Goal: Transaction & Acquisition: Purchase product/service

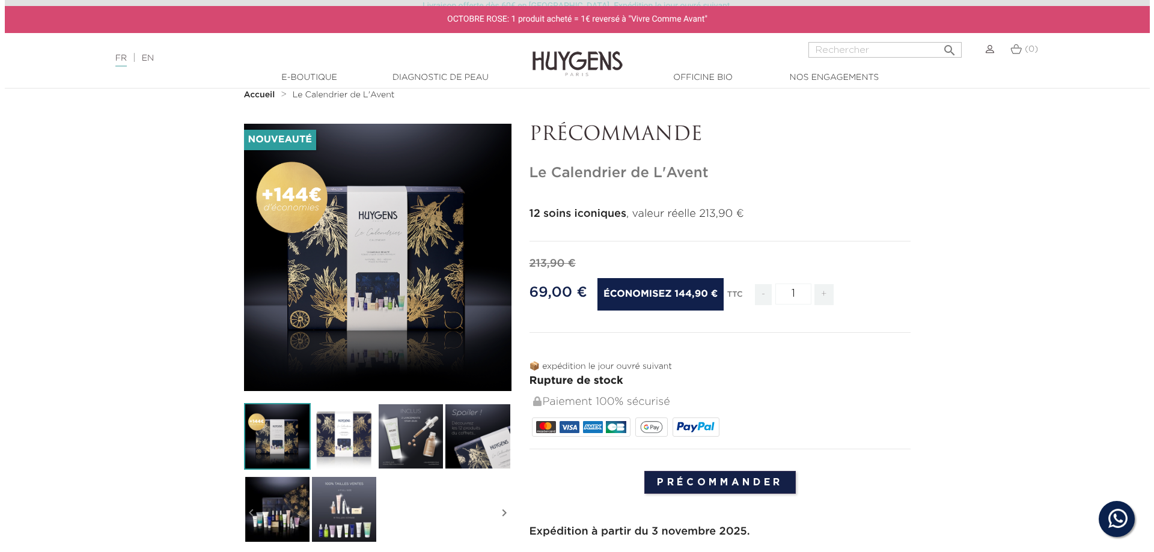
scroll to position [60, 0]
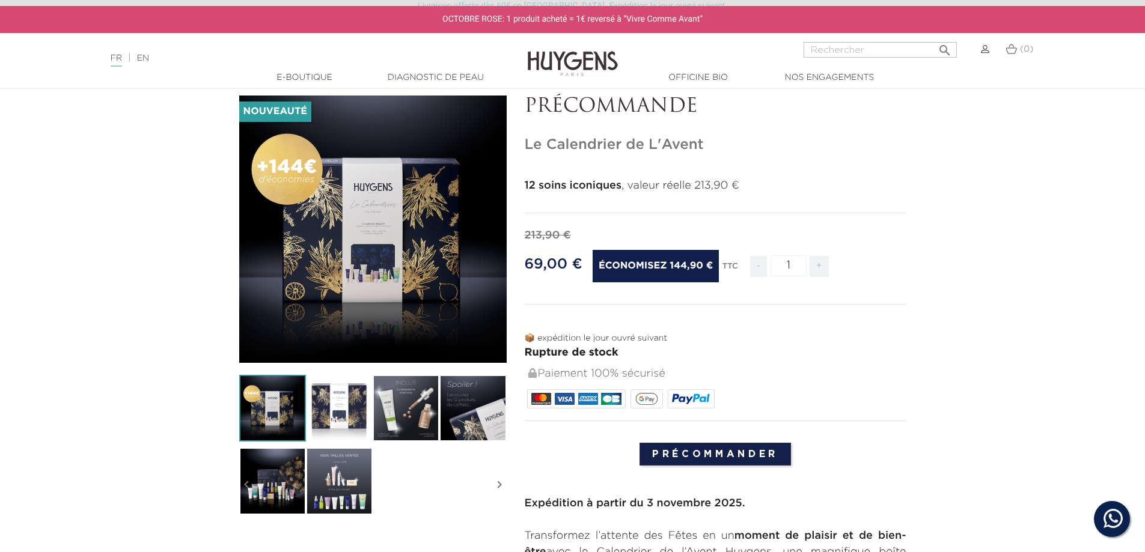
click at [397, 399] on img at bounding box center [406, 408] width 67 height 67
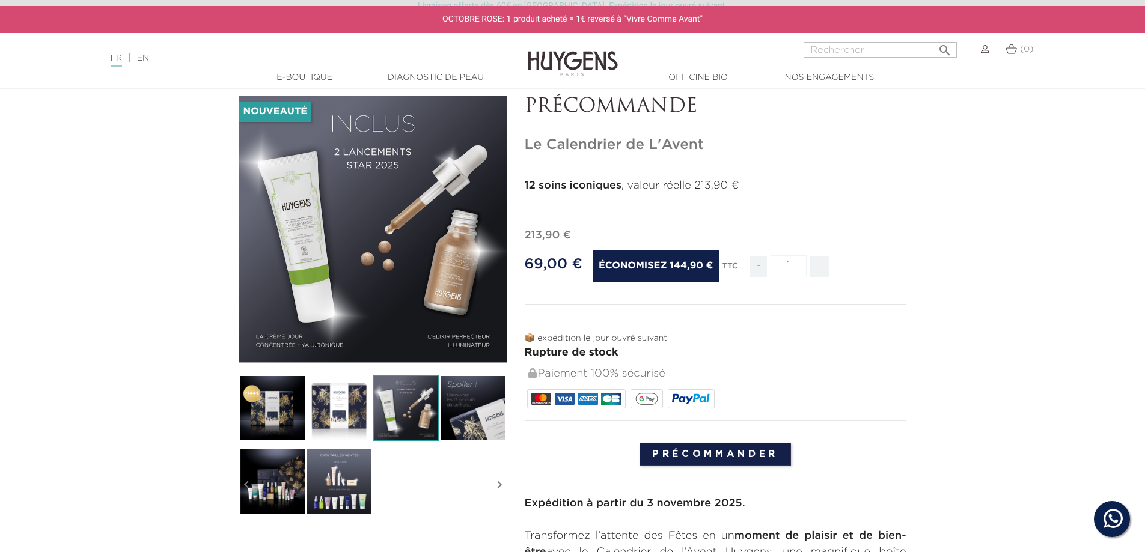
click at [475, 393] on img at bounding box center [472, 408] width 67 height 67
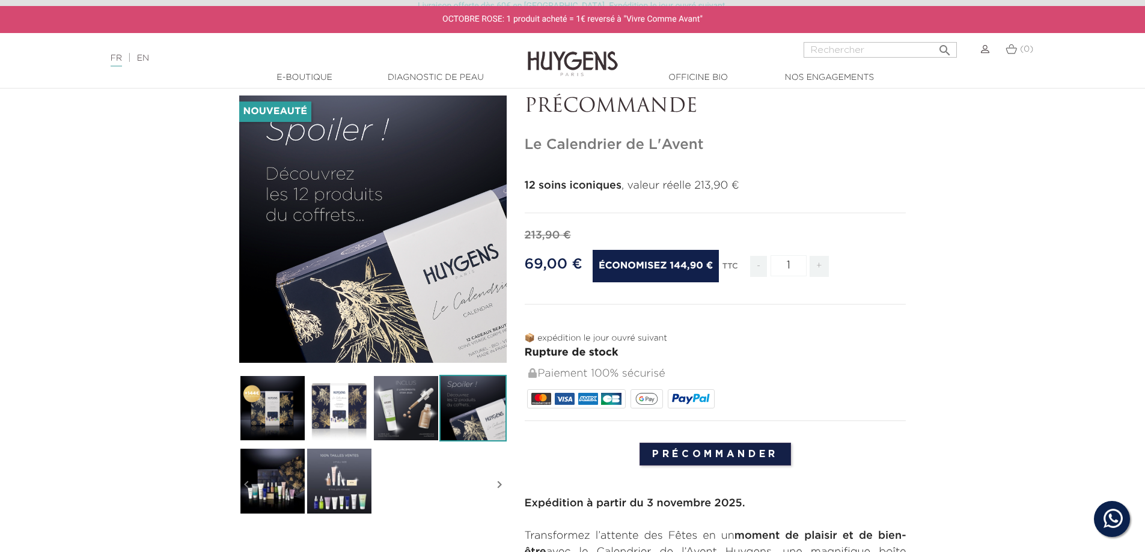
click at [340, 469] on img at bounding box center [339, 481] width 67 height 67
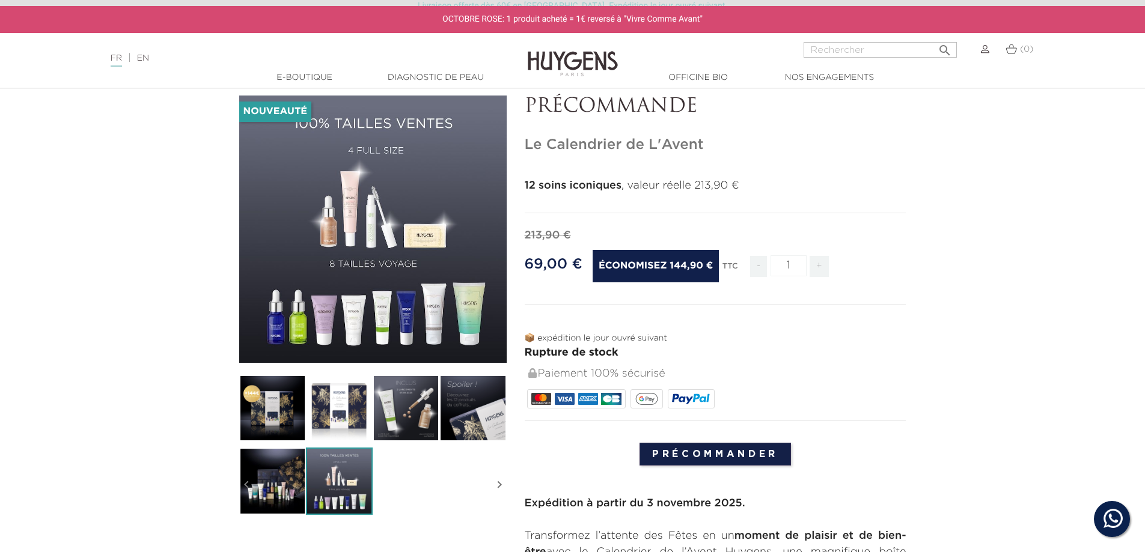
click at [370, 227] on icon "" at bounding box center [373, 230] width 60 height 60
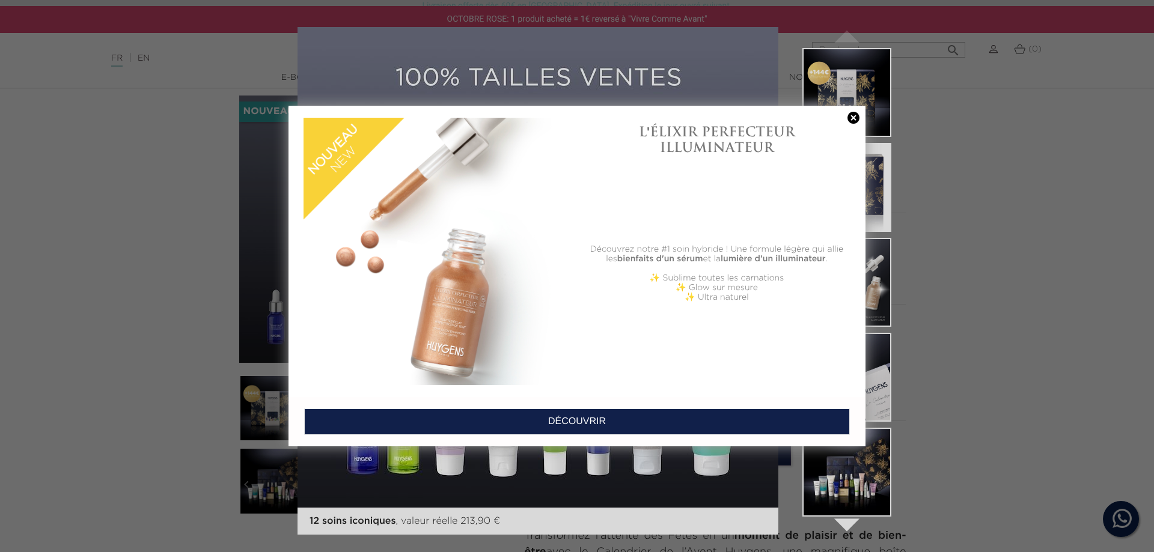
drag, startPoint x: 854, startPoint y: 114, endPoint x: 813, endPoint y: 122, distance: 41.7
click at [852, 115] on link at bounding box center [853, 118] width 17 height 13
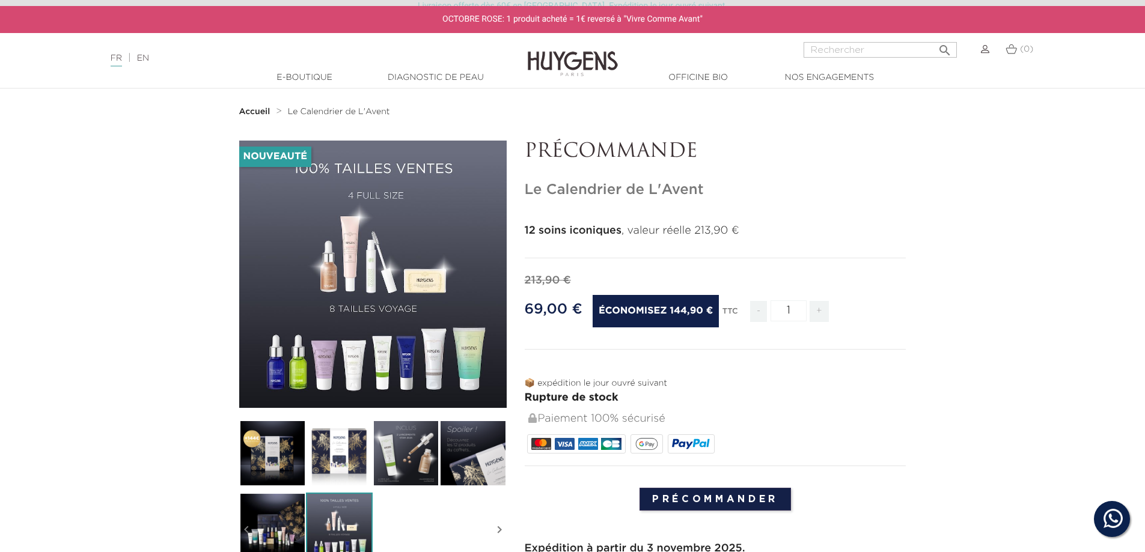
scroll to position [0, 0]
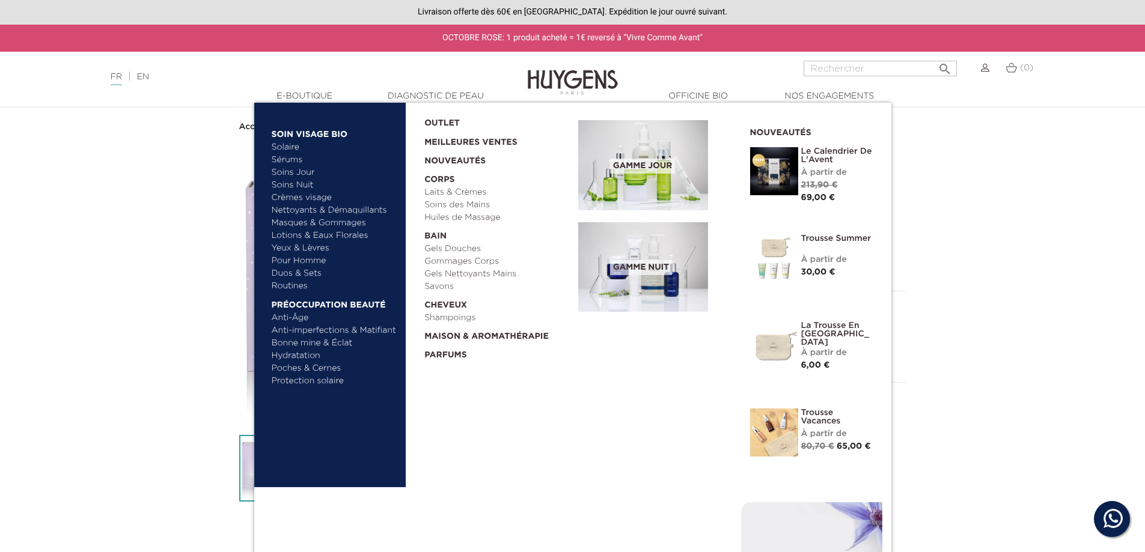
click at [813, 156] on link "Le Calendrier de L'Avent" at bounding box center [837, 155] width 72 height 17
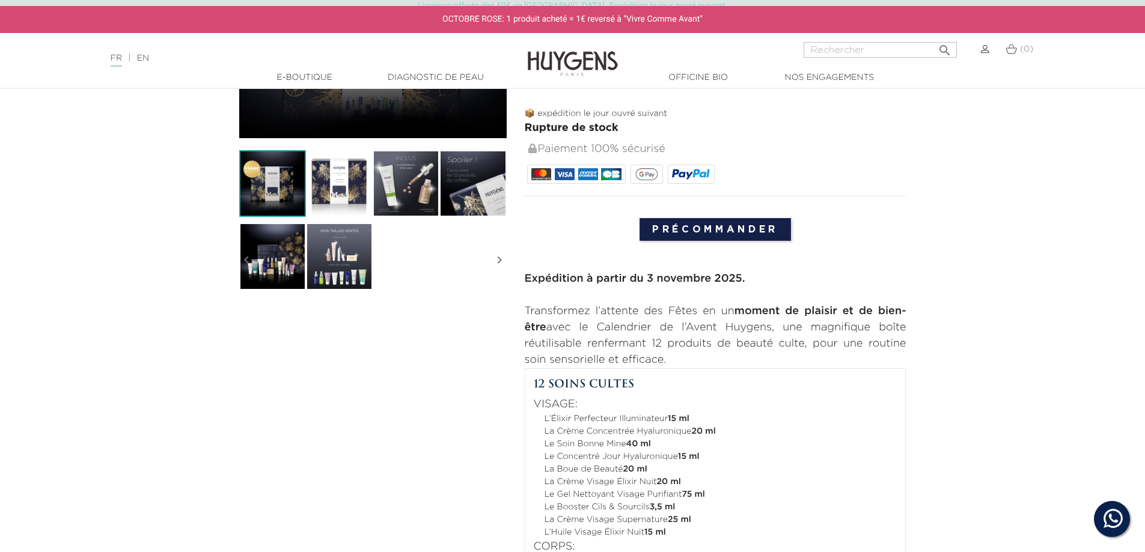
scroll to position [180, 0]
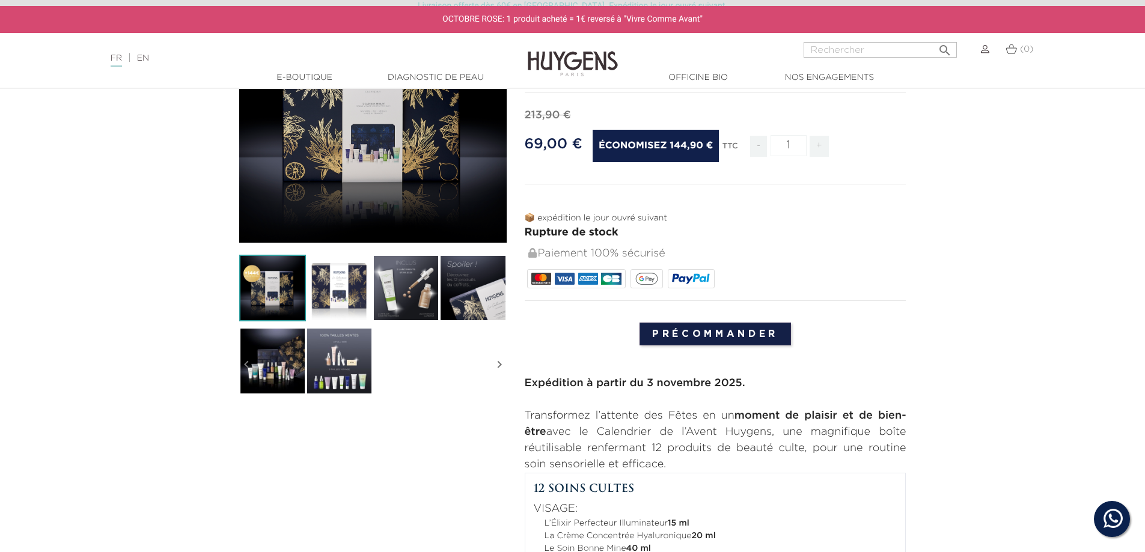
click at [343, 347] on img at bounding box center [339, 361] width 67 height 67
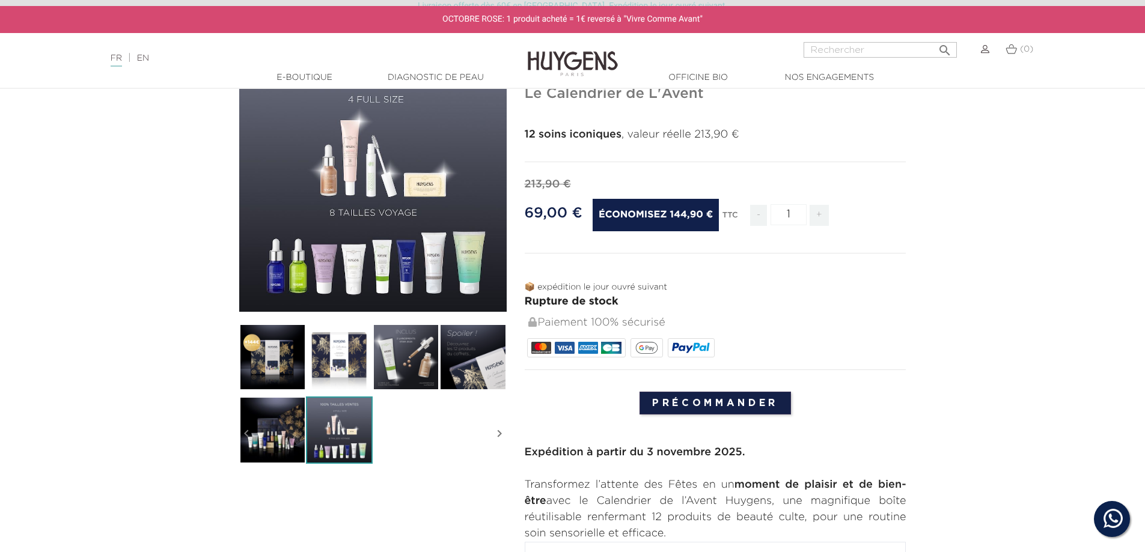
scroll to position [0, 0]
